Goal: Task Accomplishment & Management: Manage account settings

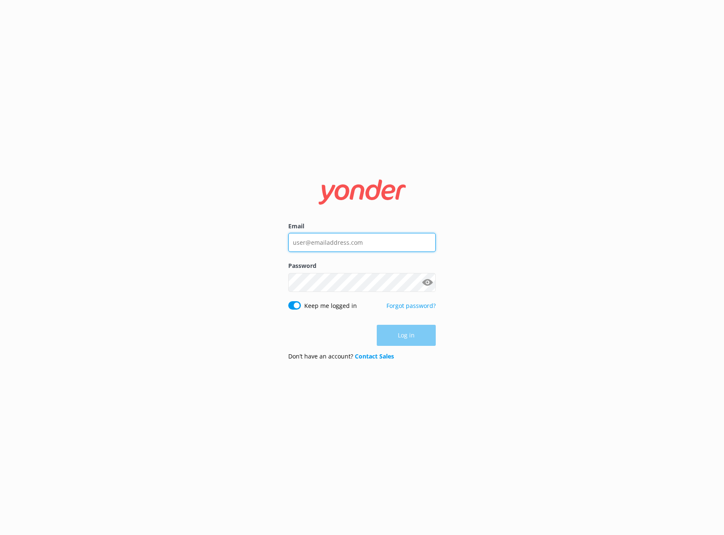
type input "[EMAIL_ADDRESS][DOMAIN_NAME]"
click at [396, 344] on div "Log in" at bounding box center [361, 335] width 147 height 21
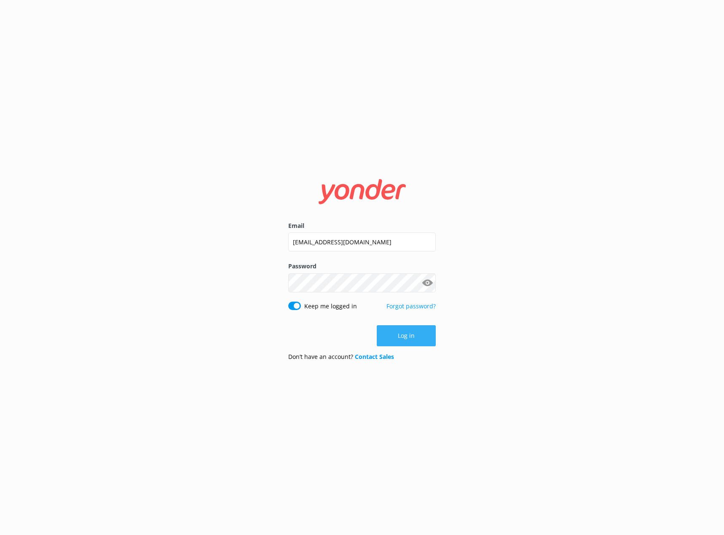
click at [415, 338] on button "Log in" at bounding box center [406, 335] width 59 height 21
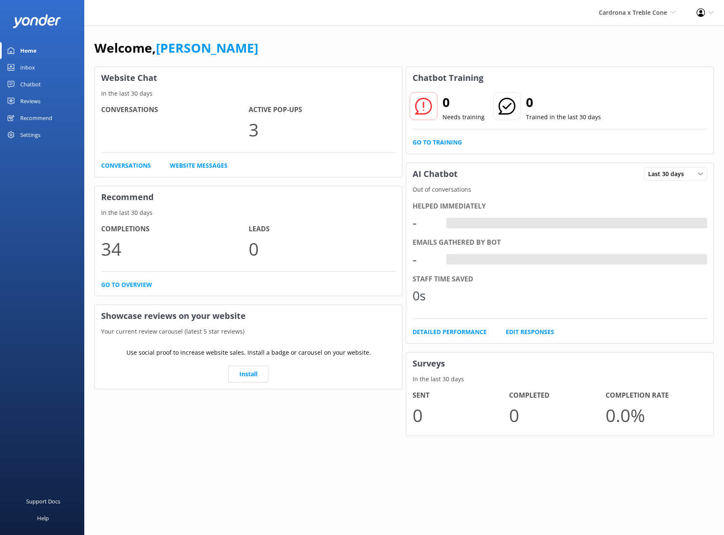
click at [46, 84] on link "Chatbot" at bounding box center [42, 84] width 84 height 17
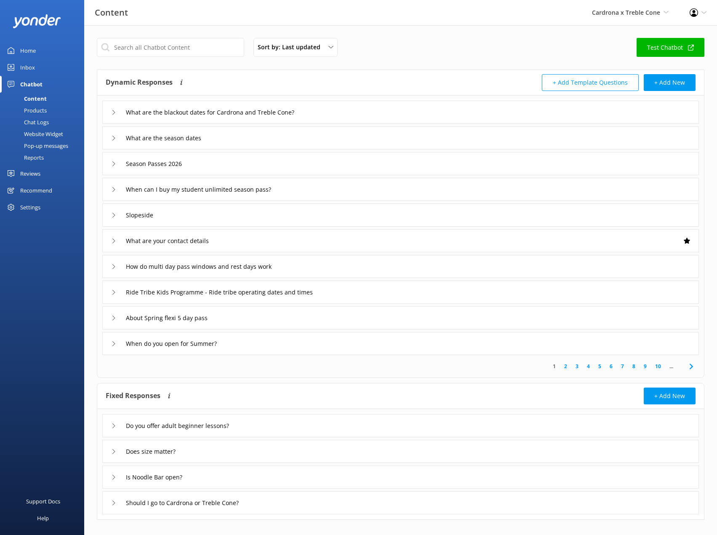
click at [56, 128] on div "Website Widget" at bounding box center [34, 134] width 58 height 12
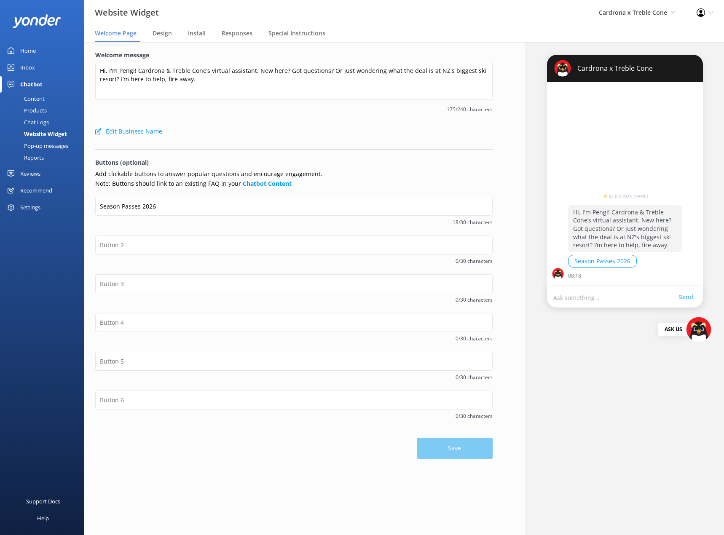
click at [58, 148] on div "Pop-up messages" at bounding box center [36, 146] width 63 height 12
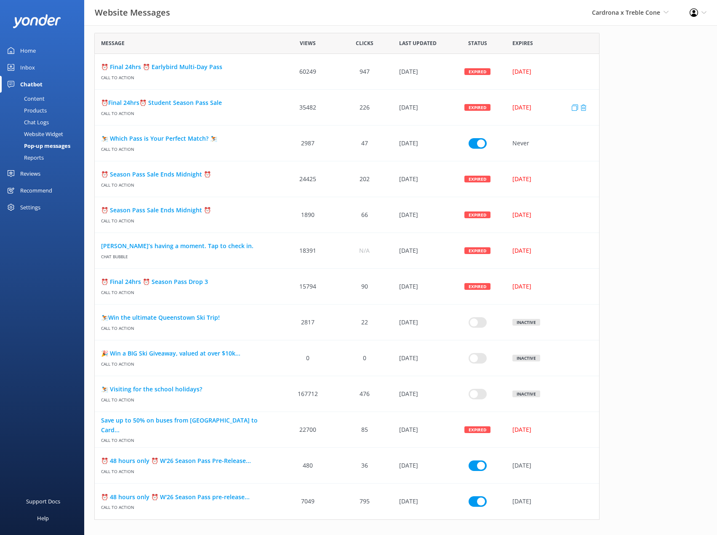
scroll to position [35, 0]
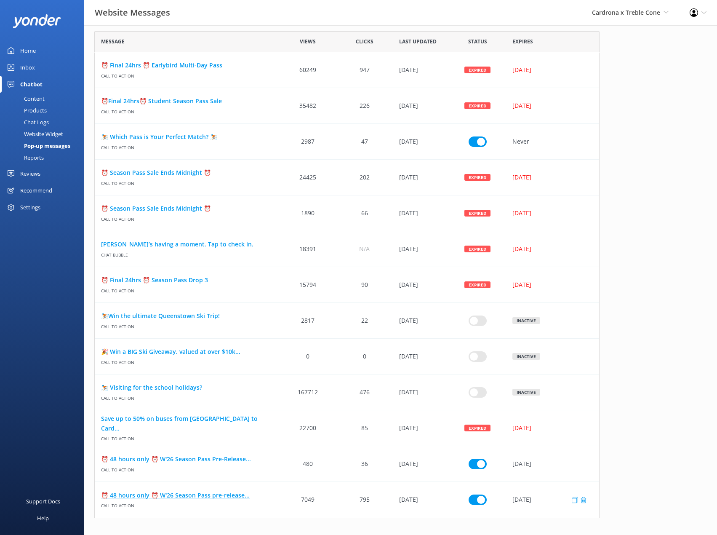
click at [222, 495] on link "⏰ 48 hours only ⏰ W'26 Season Pass pre-release..." at bounding box center [187, 495] width 172 height 9
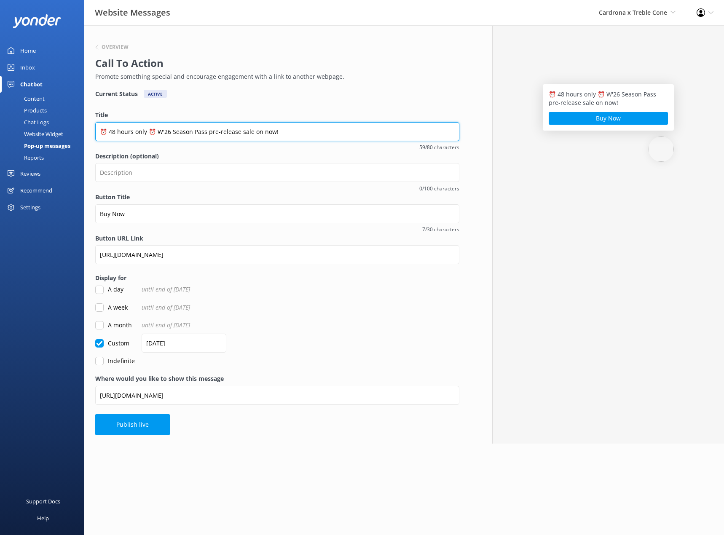
drag, startPoint x: 146, startPoint y: 131, endPoint x: 109, endPoint y: 133, distance: 36.7
click at [109, 133] on input "⏰ 48 hours only ⏰ W'26 Season Pass pre-release sale on now!" at bounding box center [277, 131] width 364 height 19
type input "⏰Final 24 hours⏰ W'26 Season Pass pre-release sale on now!"
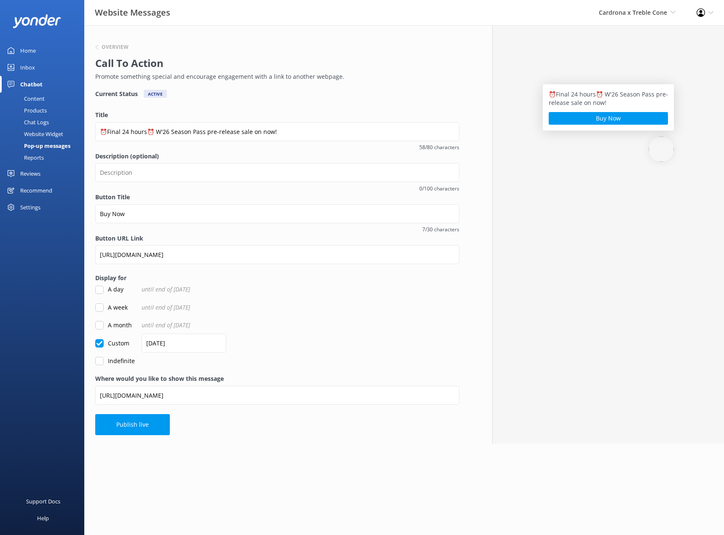
click at [139, 424] on button "Publish live" at bounding box center [132, 424] width 75 height 21
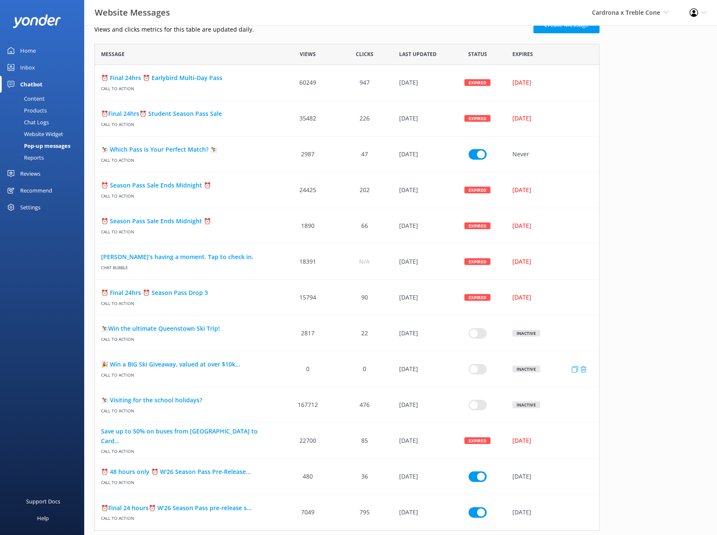
scroll to position [35, 0]
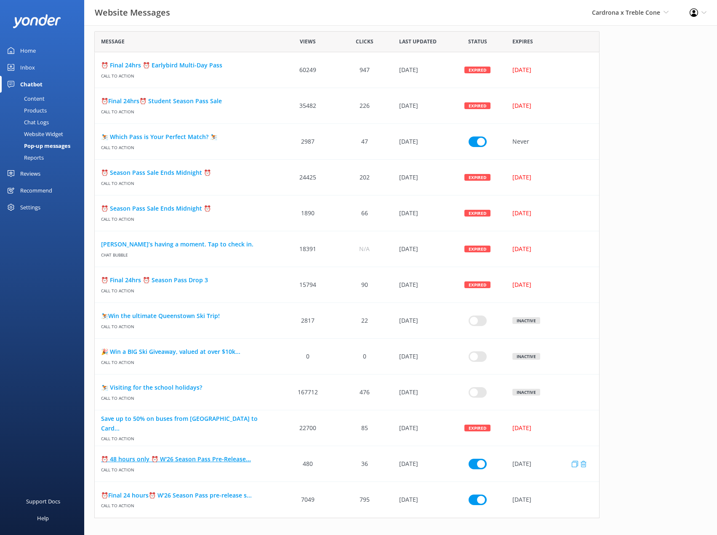
click at [208, 458] on link "⏰ 48 hours only ⏰ W'26 Season Pass Pre-Release..." at bounding box center [187, 458] width 172 height 9
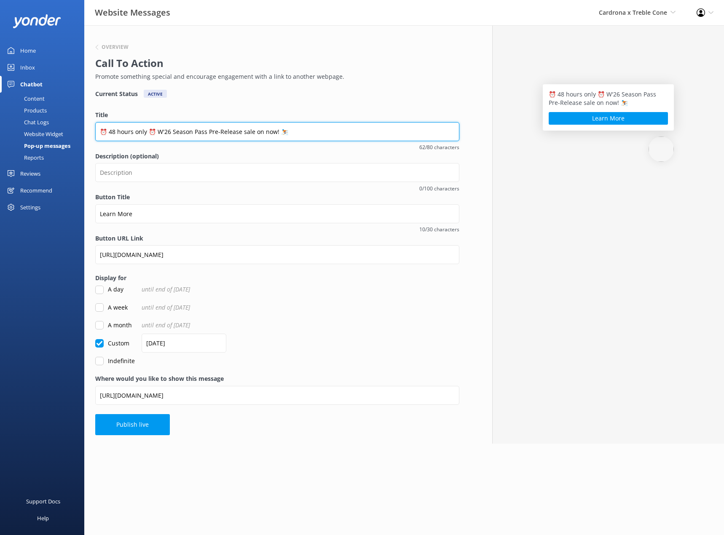
drag, startPoint x: 147, startPoint y: 129, endPoint x: 109, endPoint y: 129, distance: 37.9
click at [109, 129] on input "⏰ 48 hours only ⏰ W'26 Season Pass Pre-Release sale on now! ⛷️" at bounding box center [277, 131] width 364 height 19
click at [109, 131] on input "⏰ Final 24 hours⏰ W'26 Season Pass Pre-Release sale on now! ⛷️" at bounding box center [277, 131] width 364 height 19
type input "⏰Final 24 hours⏰ W'26 Season Pass Pre-Release sale on now! ⛷️"
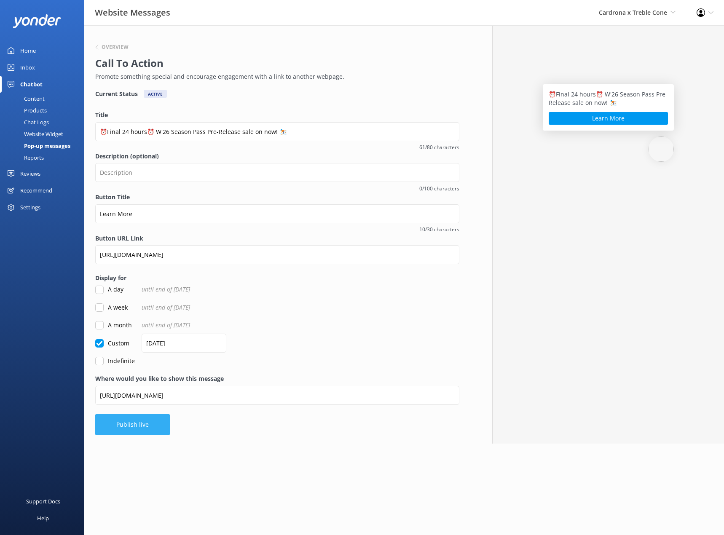
click at [123, 425] on button "Publish live" at bounding box center [132, 424] width 75 height 21
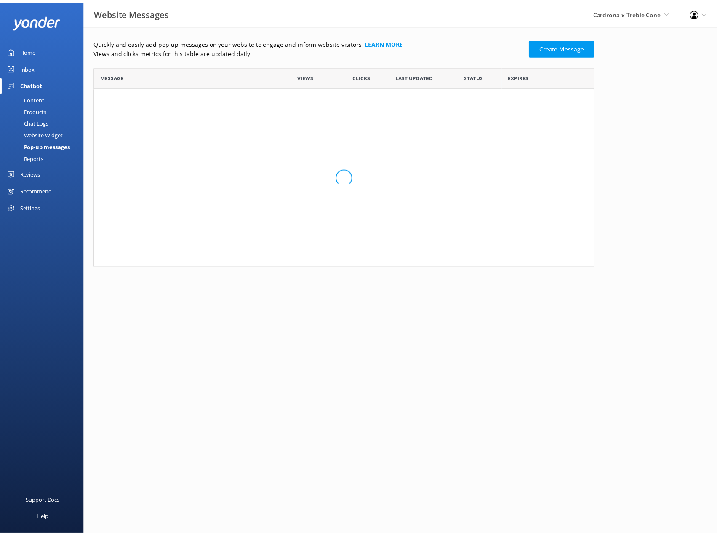
scroll to position [481, 499]
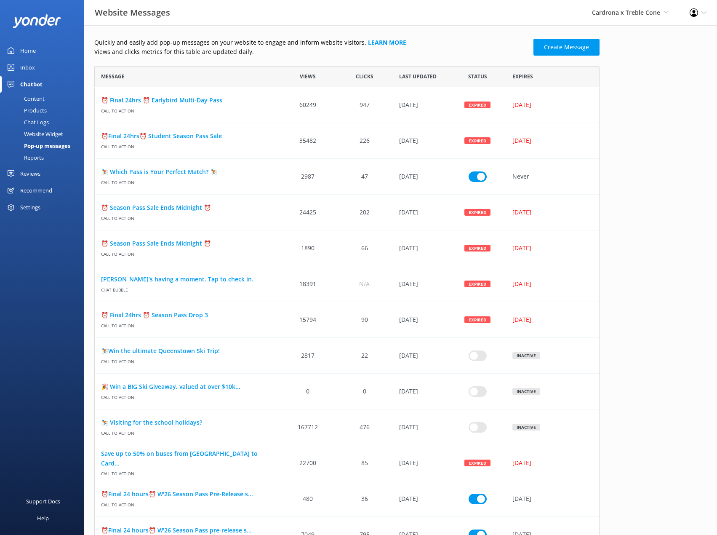
click at [678, 211] on div "Quickly and easily add pop-up messages on your website to engage and inform web…" at bounding box center [400, 297] width 633 height 545
